Goal: Find specific page/section: Find specific page/section

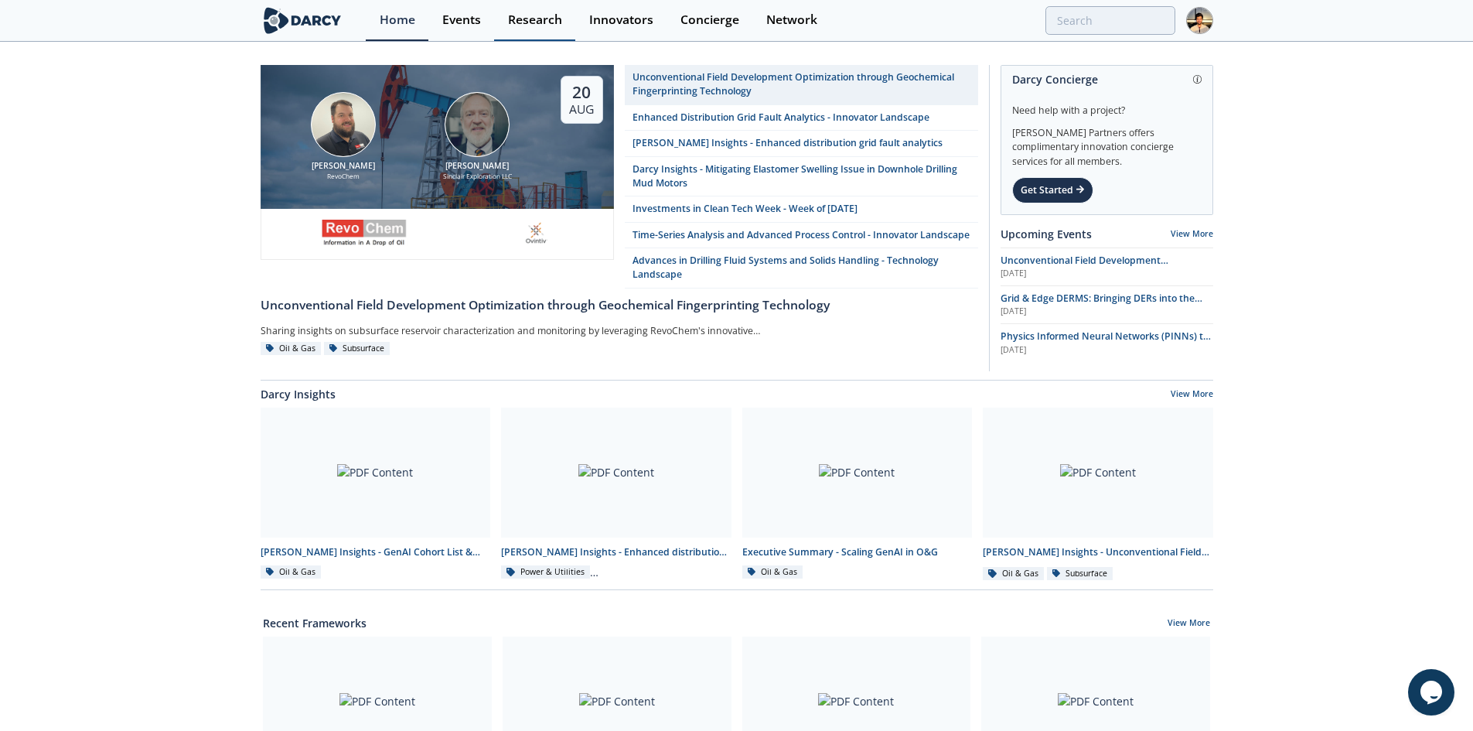
drag, startPoint x: 477, startPoint y: 26, endPoint x: 557, endPoint y: 25, distance: 79.7
click at [477, 26] on div "Events" at bounding box center [461, 20] width 39 height 12
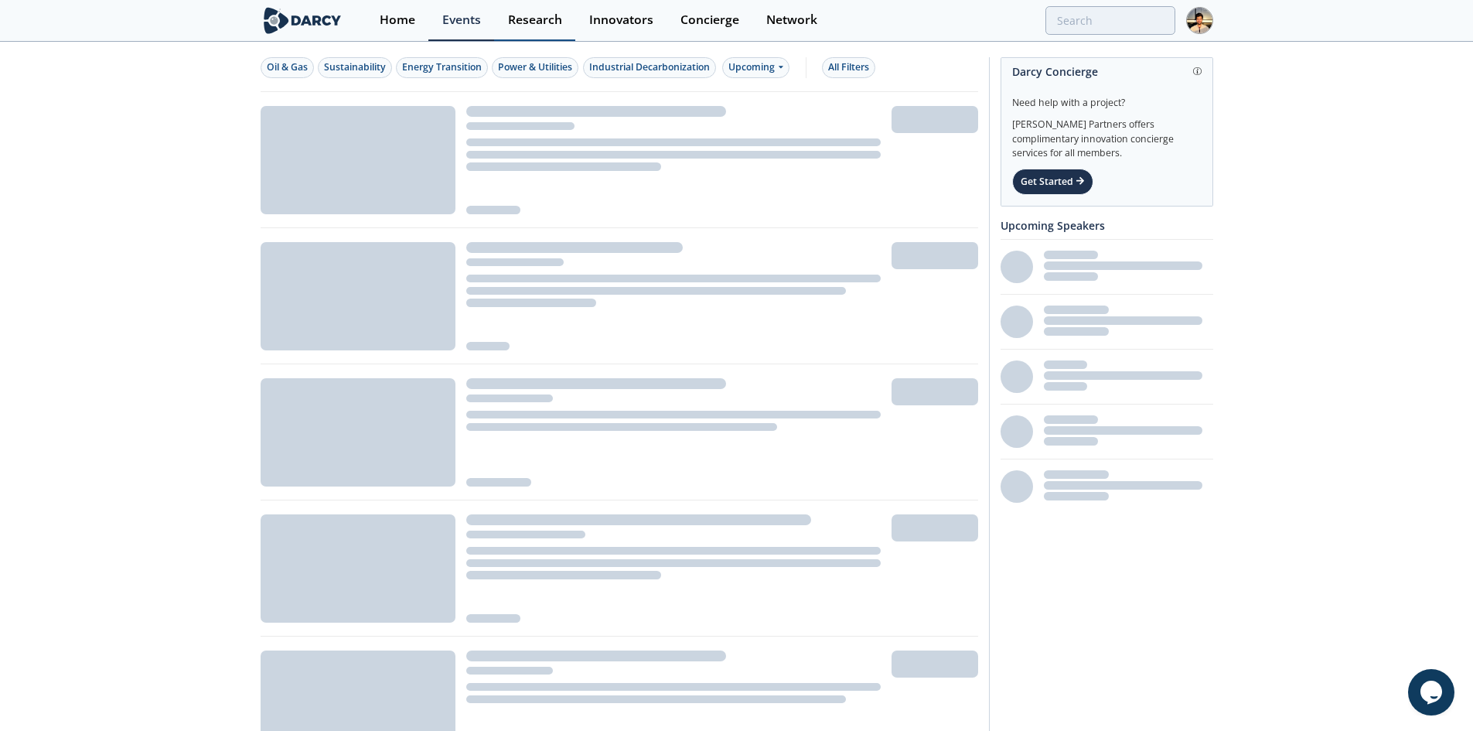
click at [565, 20] on link "Research" at bounding box center [534, 20] width 81 height 41
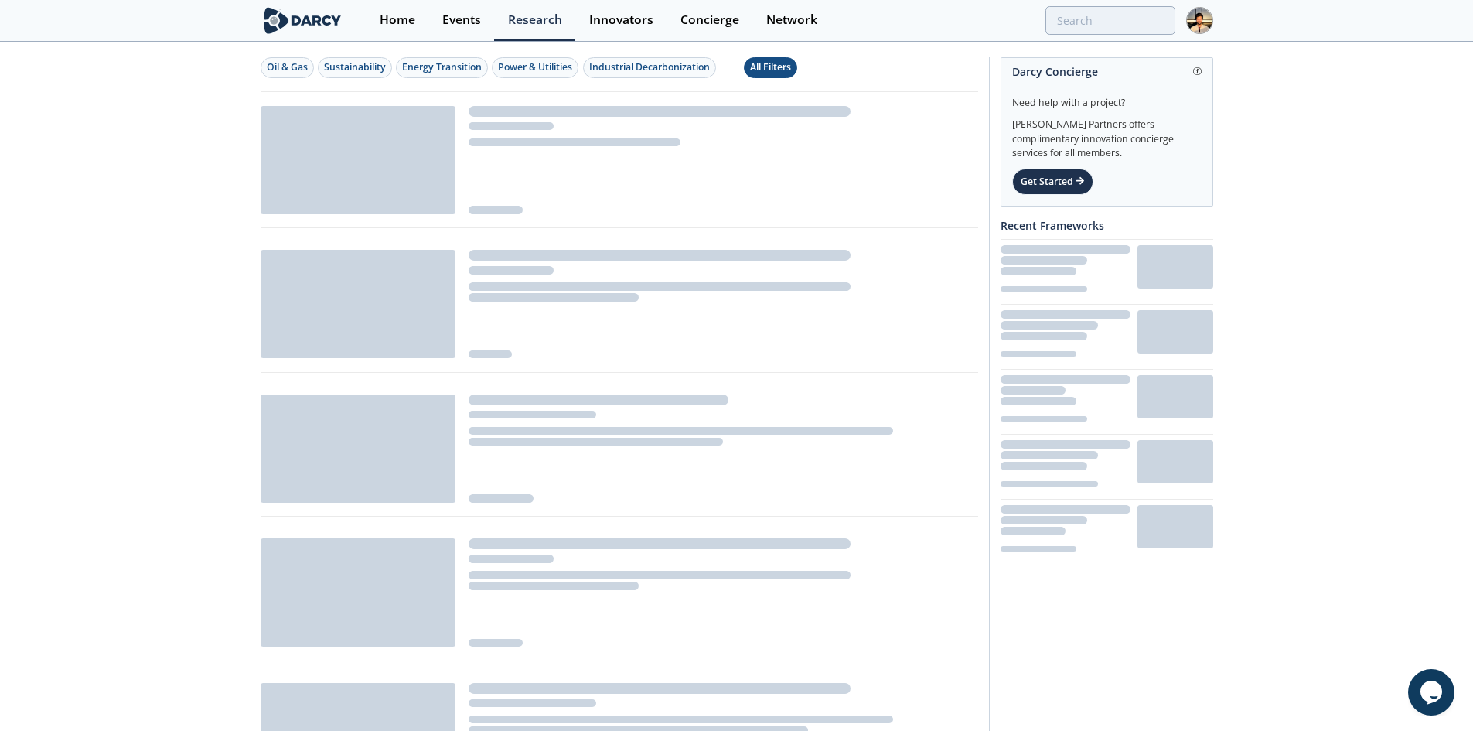
click at [791, 67] on div "All Filters" at bounding box center [770, 67] width 41 height 14
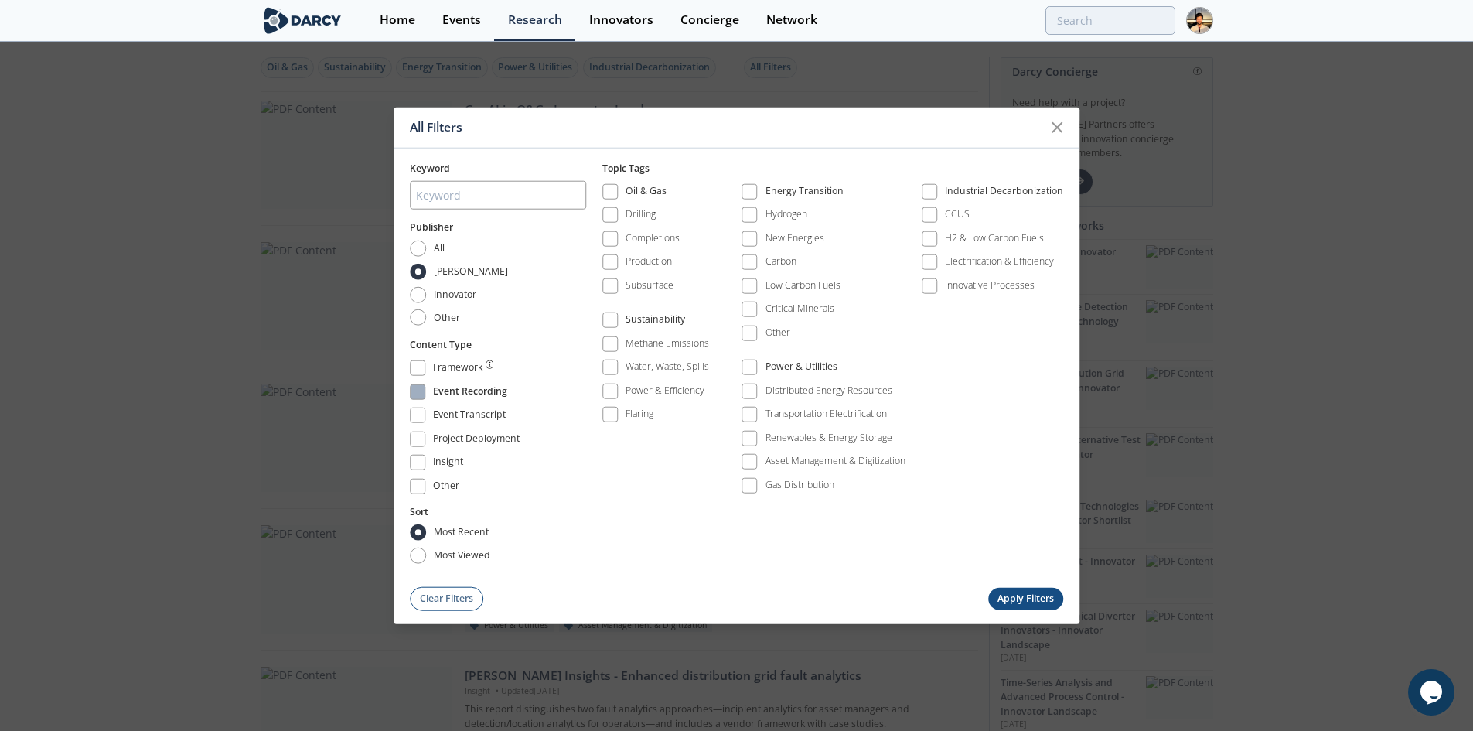
click at [452, 392] on div "Event Recording" at bounding box center [470, 393] width 74 height 19
click at [1010, 600] on button "Apply Filters" at bounding box center [1027, 598] width 76 height 22
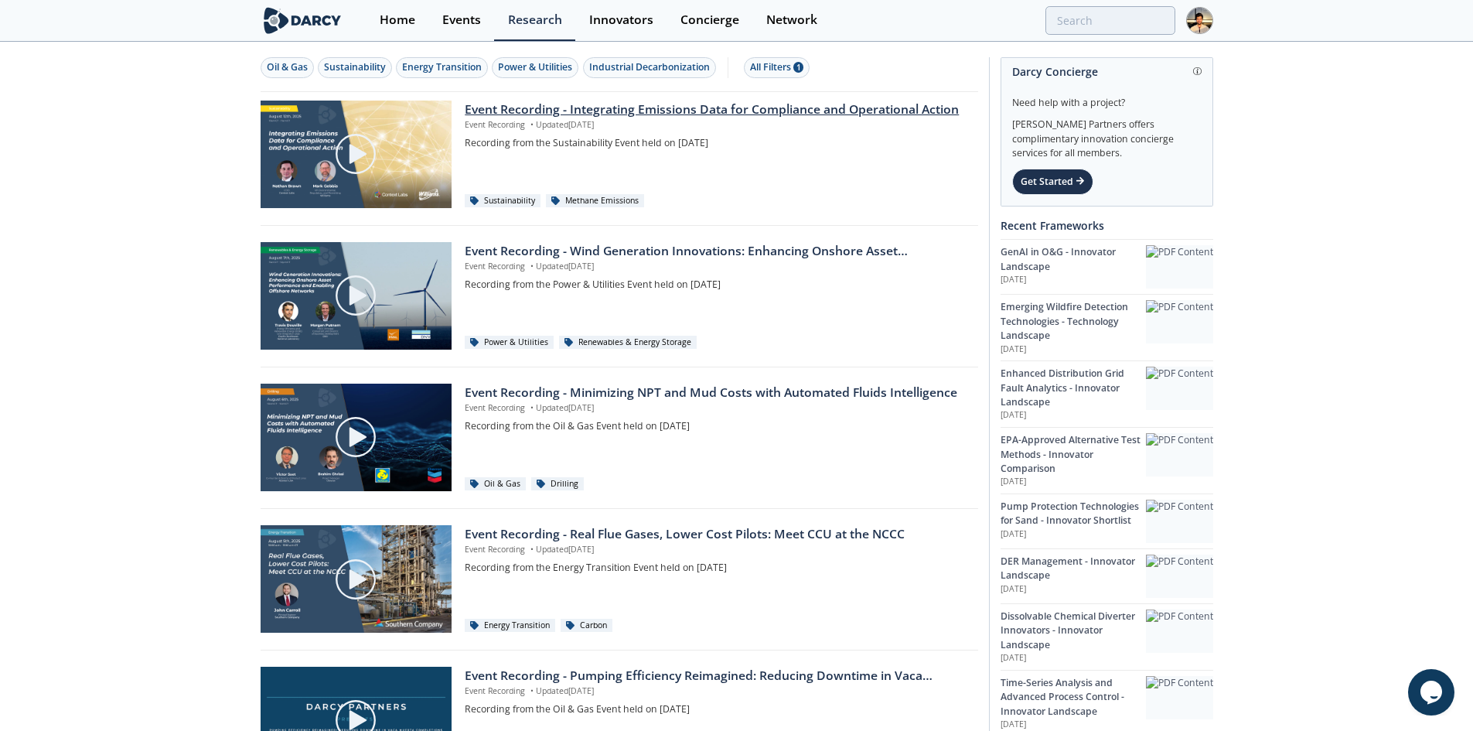
click at [606, 129] on p "Event Recording • Updated [DATE]" at bounding box center [716, 125] width 502 height 12
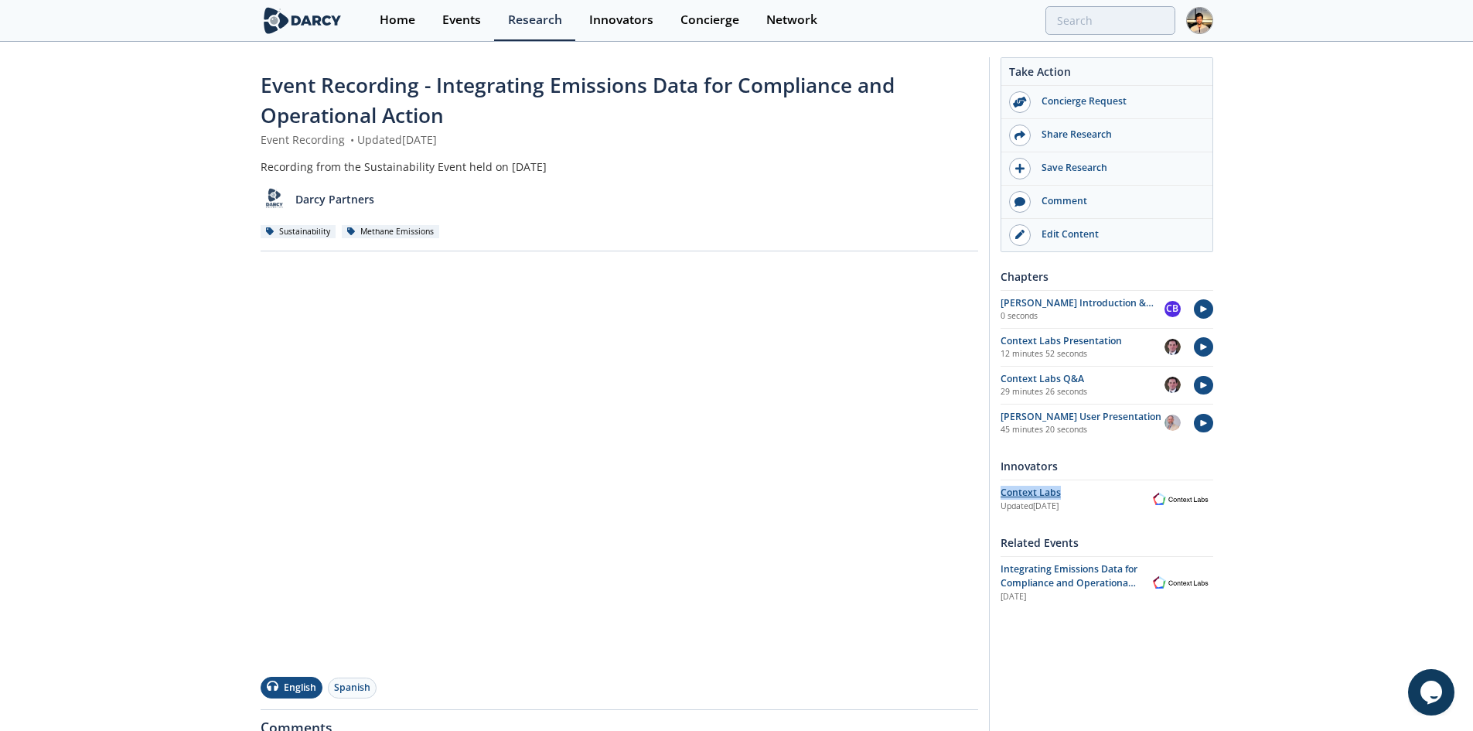
drag, startPoint x: 992, startPoint y: 490, endPoint x: 1122, endPoint y: 498, distance: 130.2
click at [1122, 498] on div "Take Action Concierge Request Share Research Save Research Comment" at bounding box center [1101, 540] width 224 height 966
drag, startPoint x: 1050, startPoint y: 523, endPoint x: 1045, endPoint y: 512, distance: 12.1
click at [1050, 523] on div "Take Action Concierge Request Share Research Save Research Comment" at bounding box center [1107, 332] width 213 height 551
click at [1115, 238] on div "Edit Content" at bounding box center [1117, 234] width 173 height 14
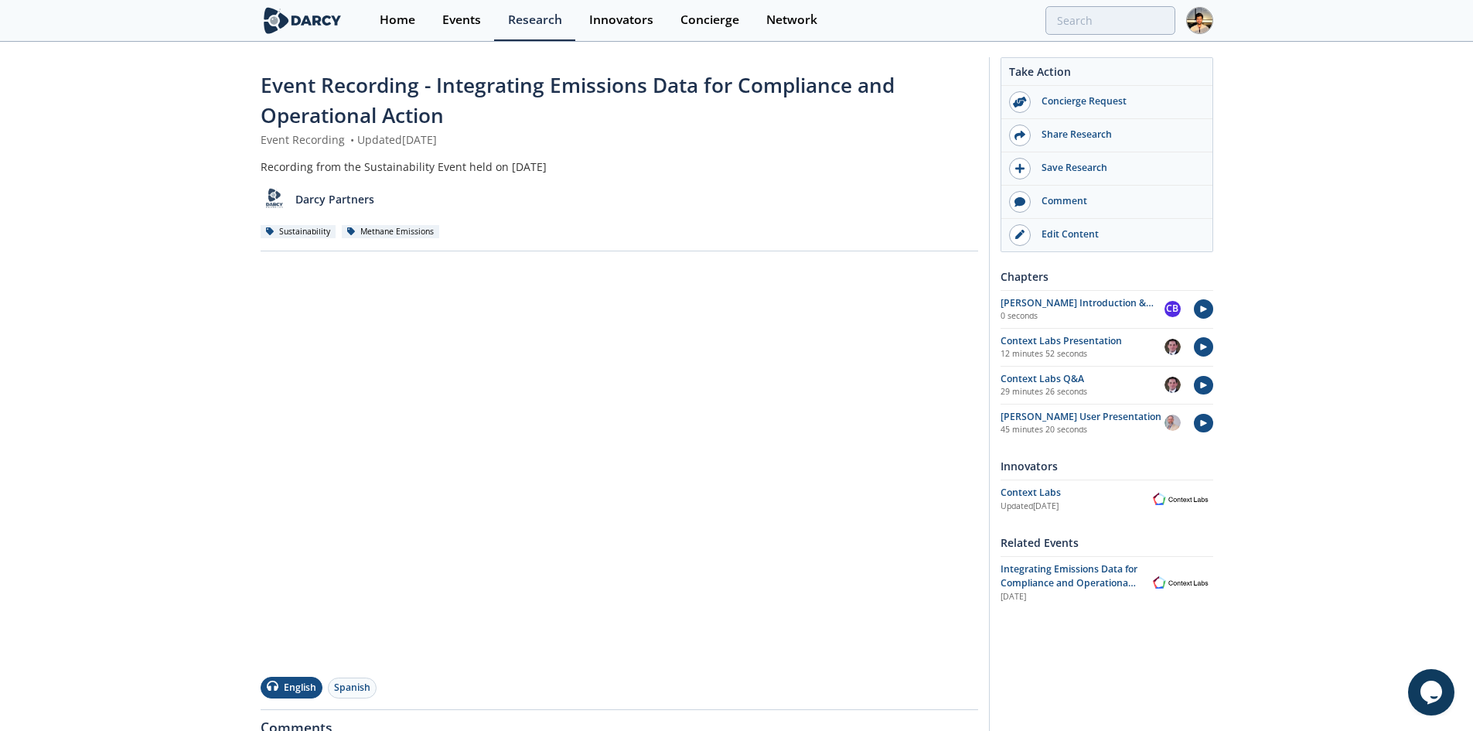
click at [1213, 20] on section "Home Events Research Innovators Concierge Network" at bounding box center [736, 21] width 1473 height 42
click at [1201, 12] on img at bounding box center [1200, 20] width 27 height 27
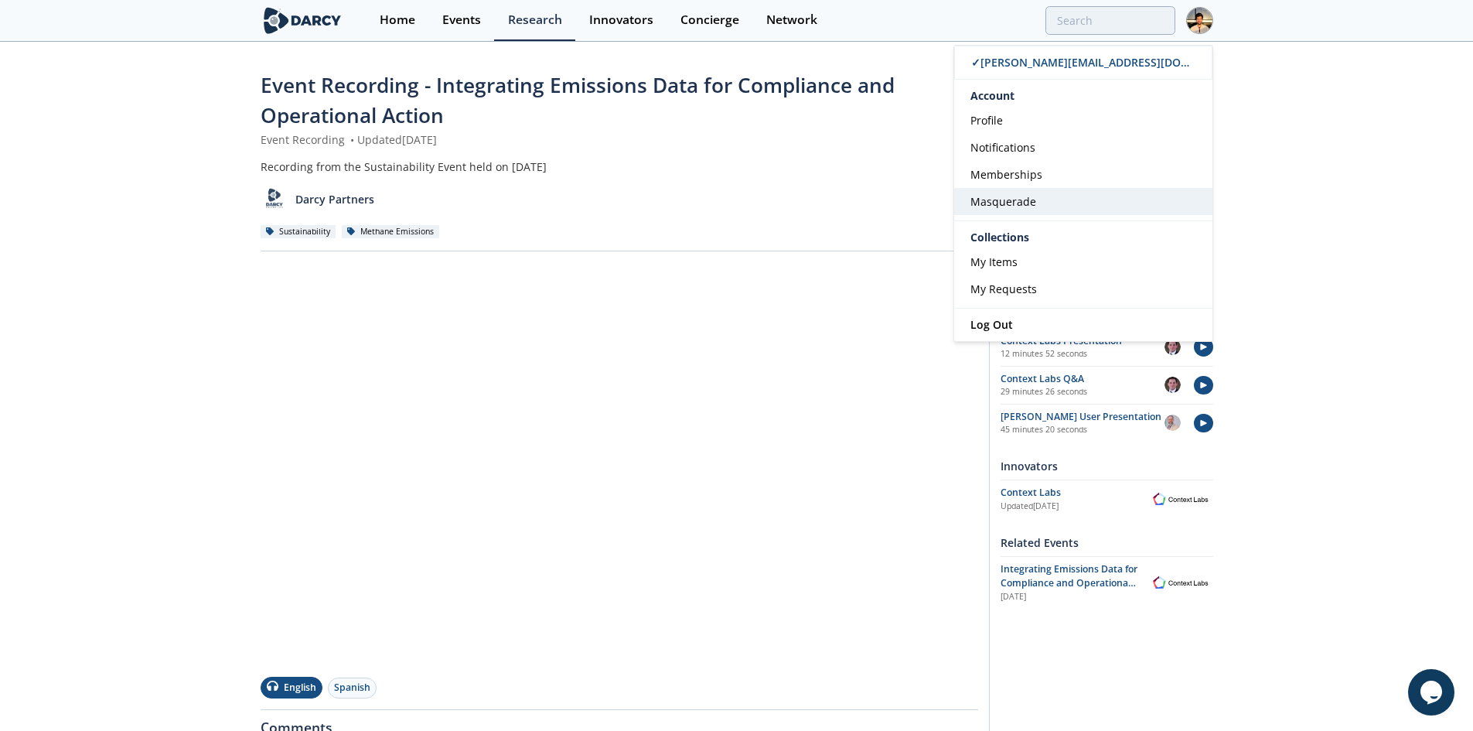
click at [1084, 203] on link "Masquerade" at bounding box center [1083, 201] width 258 height 27
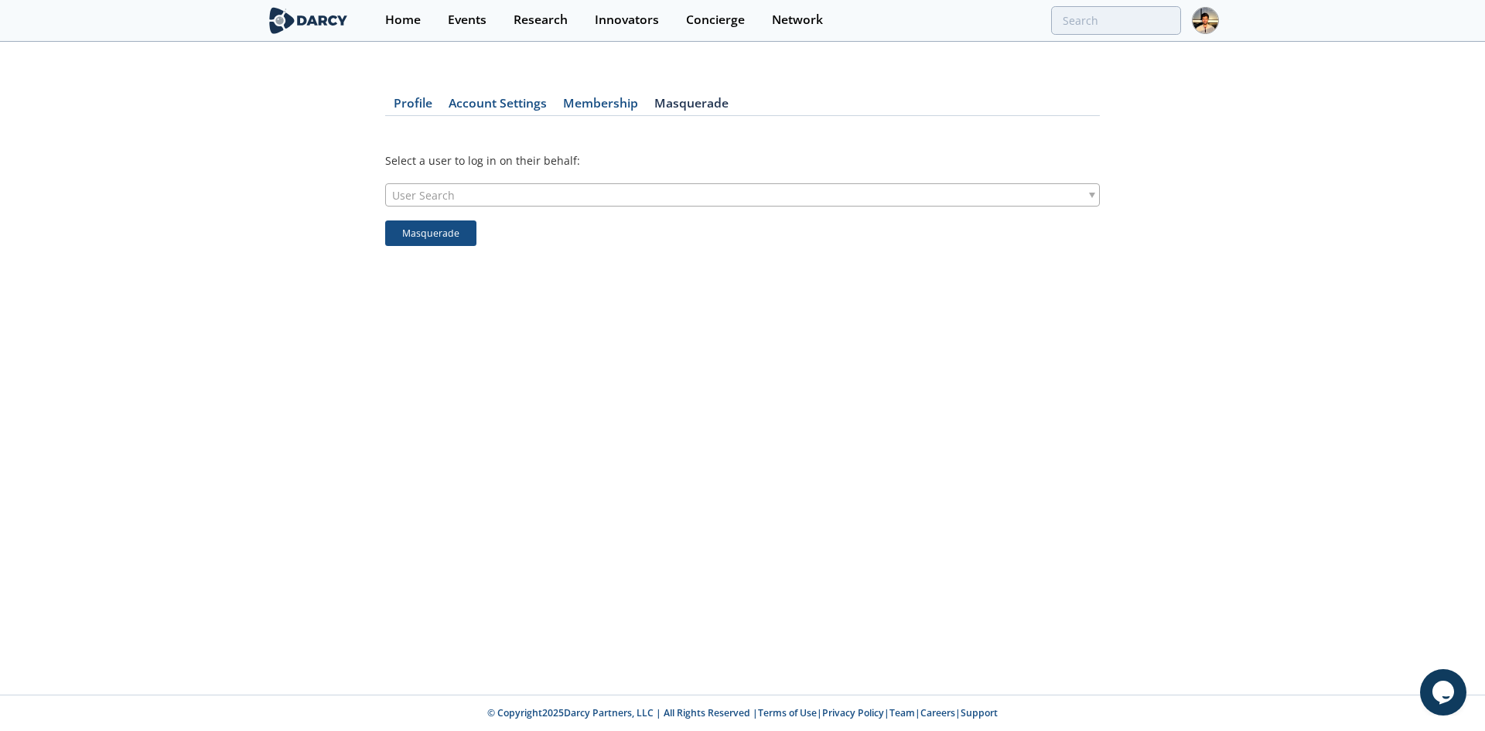
click at [695, 196] on div "User Search" at bounding box center [742, 194] width 715 height 23
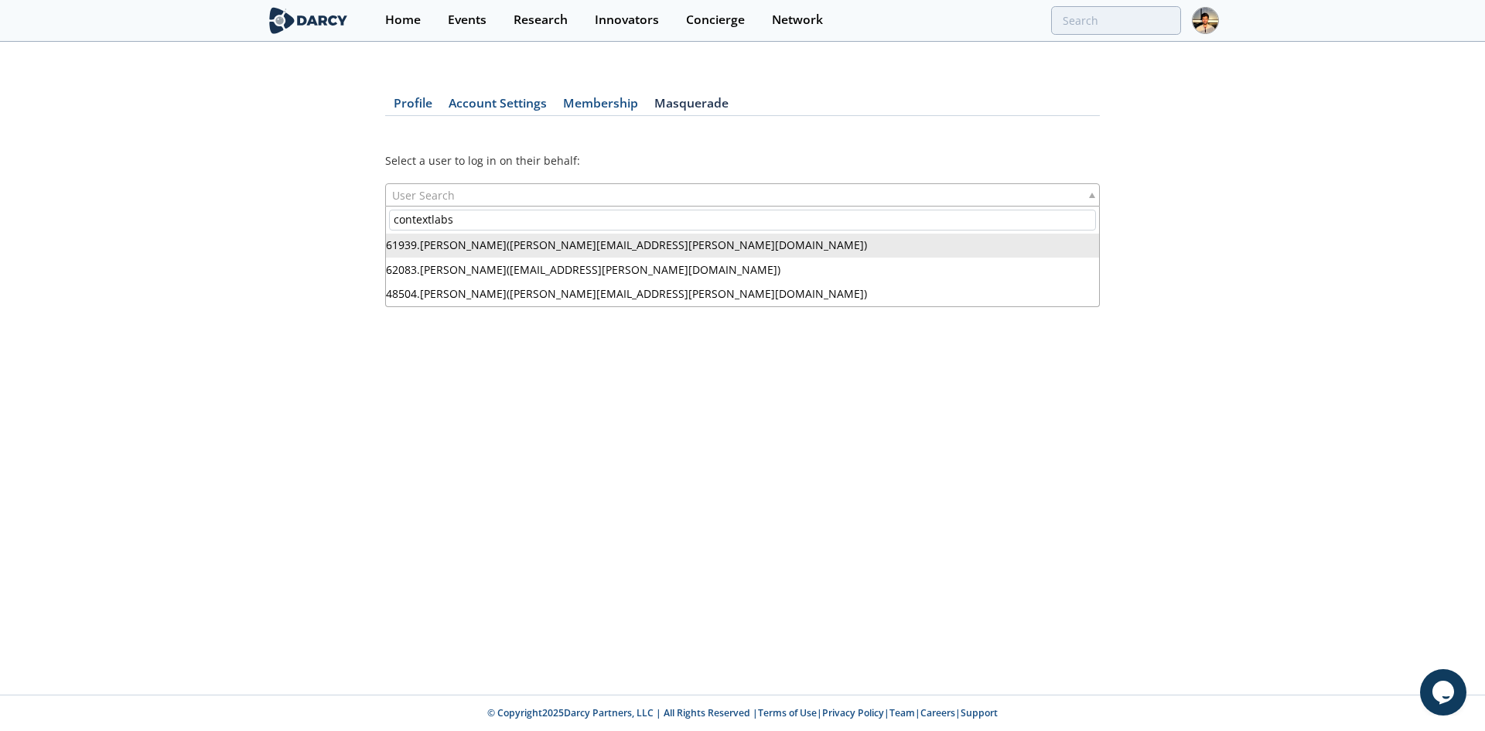
type input "contextlabs"
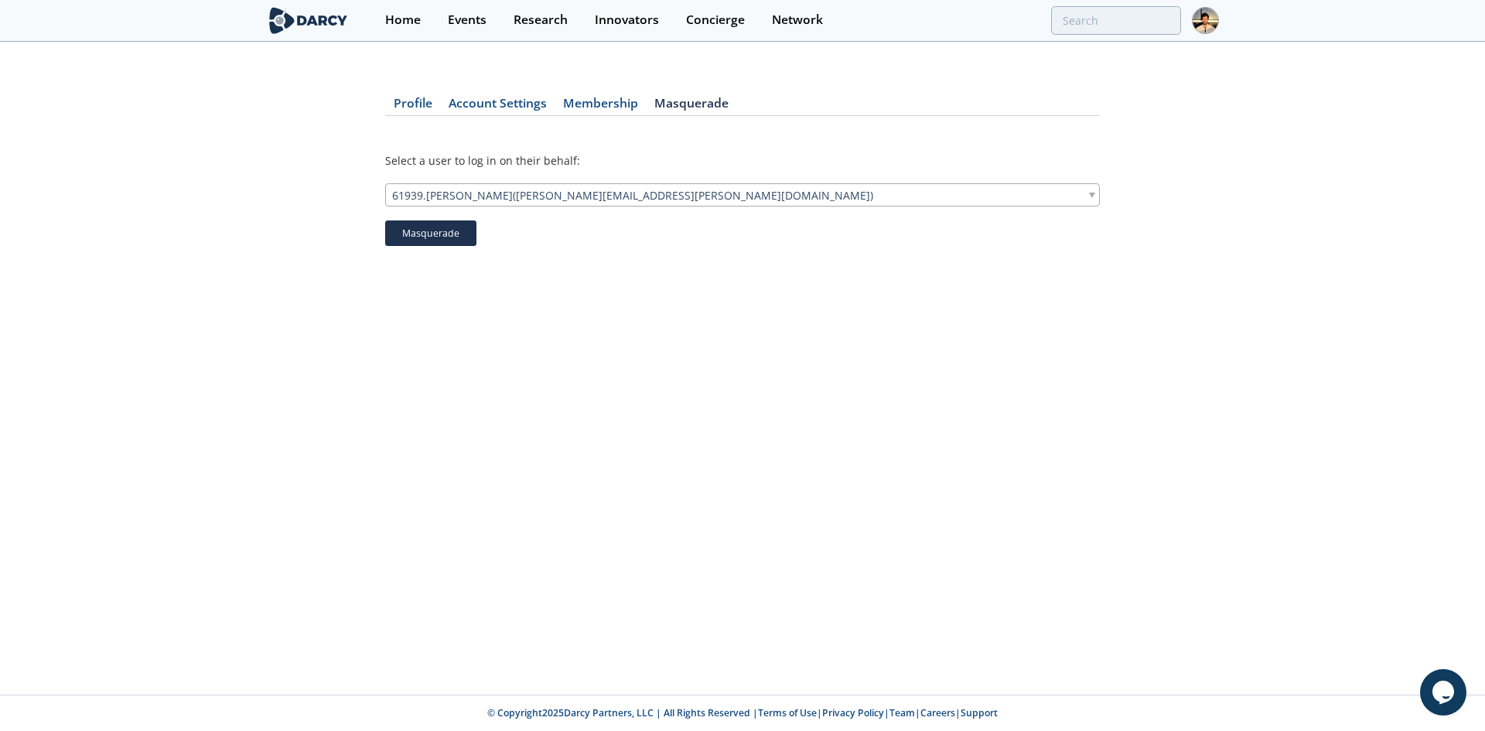
click at [412, 237] on button "Masquerade" at bounding box center [430, 233] width 91 height 26
